Goal: Navigation & Orientation: Find specific page/section

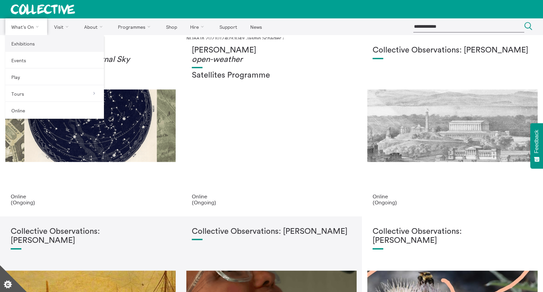
click at [19, 42] on link "Exhibitions" at bounding box center [54, 43] width 99 height 17
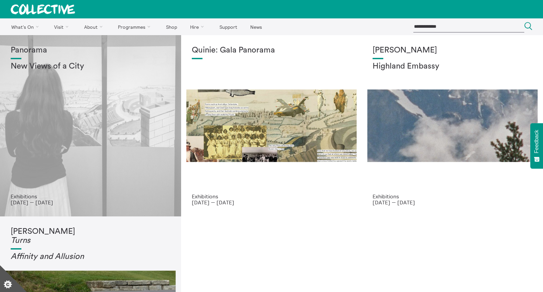
click at [46, 64] on h2 "New Views of a City" at bounding box center [91, 66] width 160 height 9
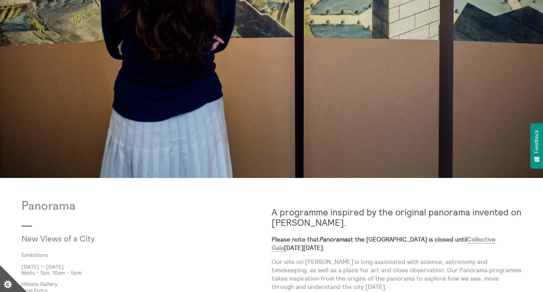
scroll to position [213, 0]
